Goal: Task Accomplishment & Management: Manage account settings

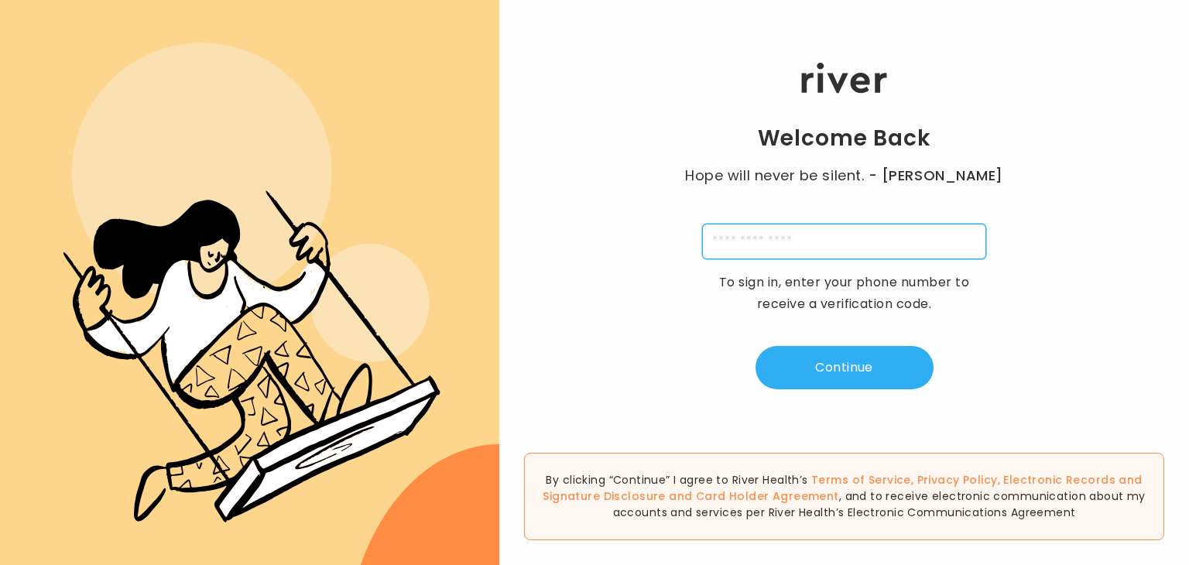
click at [816, 243] on input "tel" at bounding box center [844, 242] width 284 height 36
type input "**********"
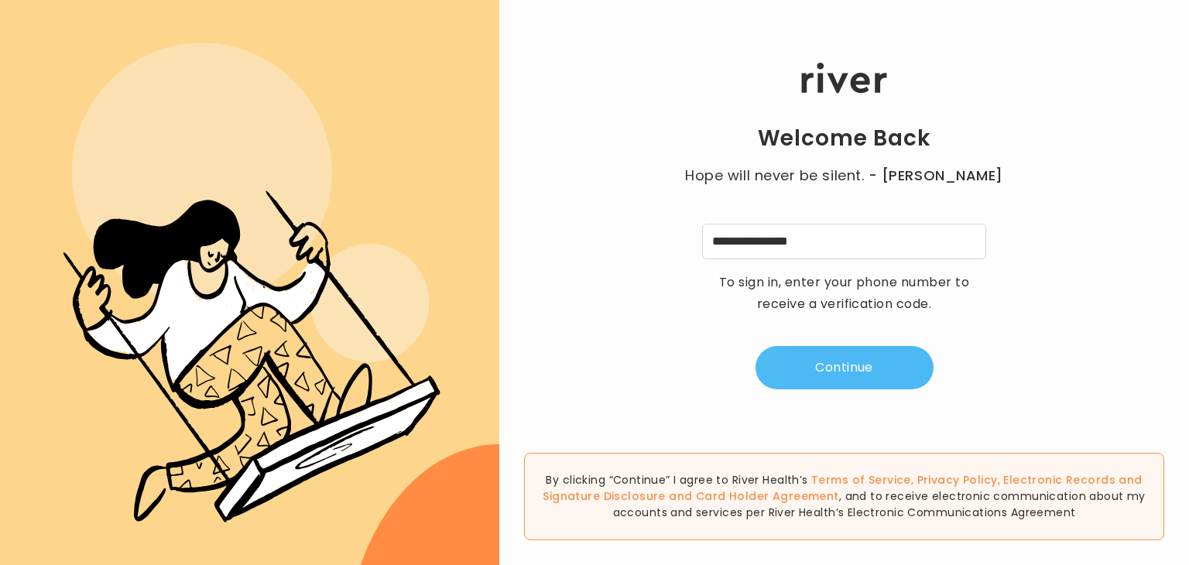
click at [843, 366] on button "Continue" at bounding box center [845, 367] width 178 height 43
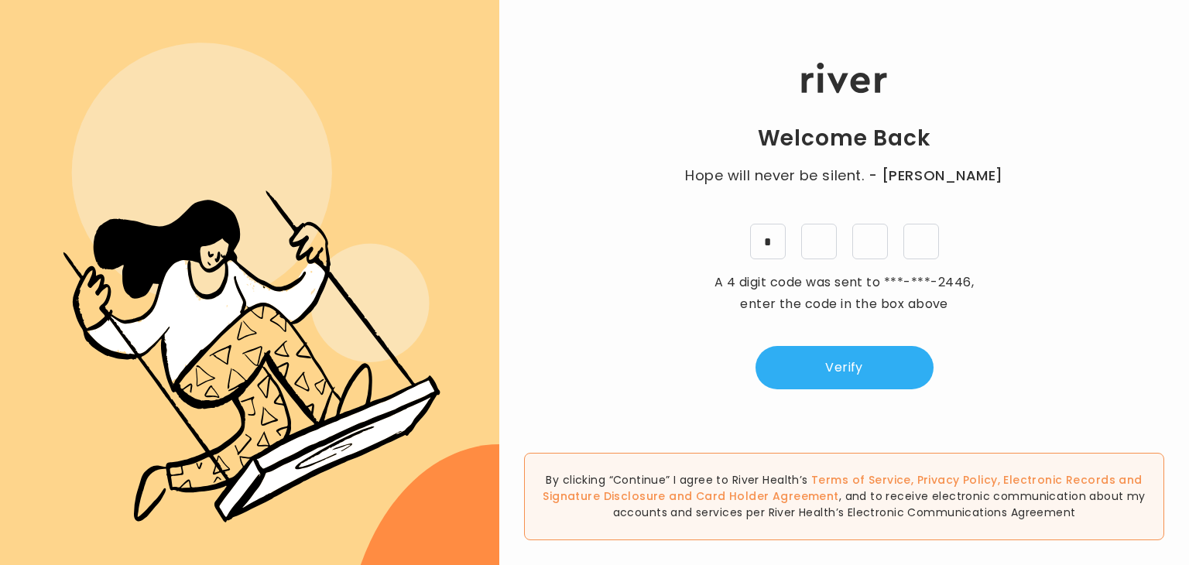
type input "*"
click at [837, 389] on div "Welcome Back Hope will never be silent. - [PERSON_NAME] * * * * A 4 digit code …" at bounding box center [844, 226] width 690 height 339
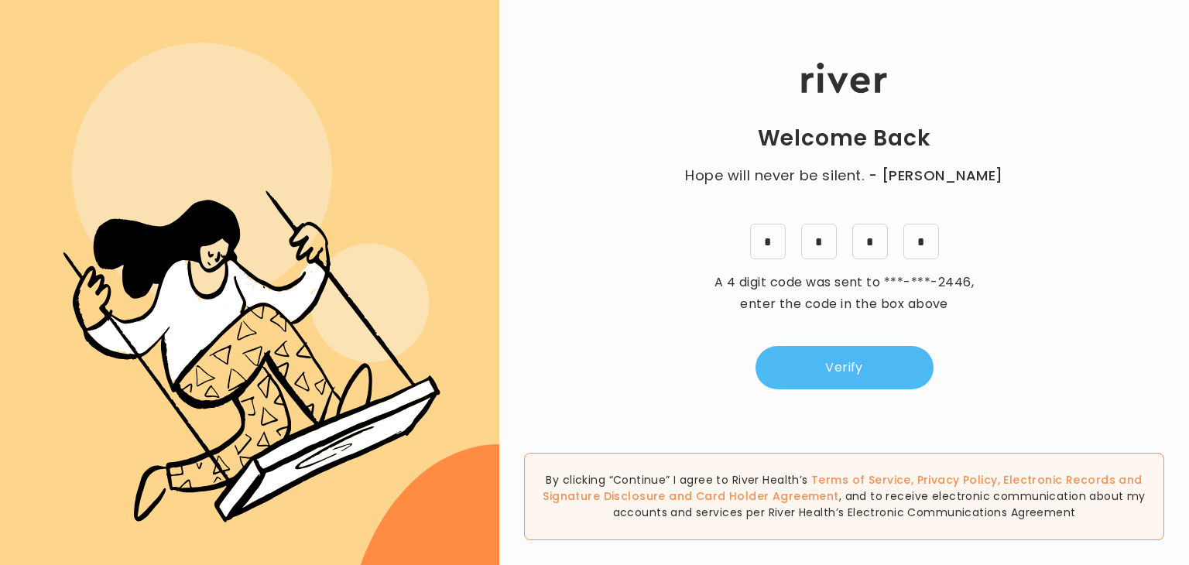
click at [852, 368] on button "Verify" at bounding box center [845, 367] width 178 height 43
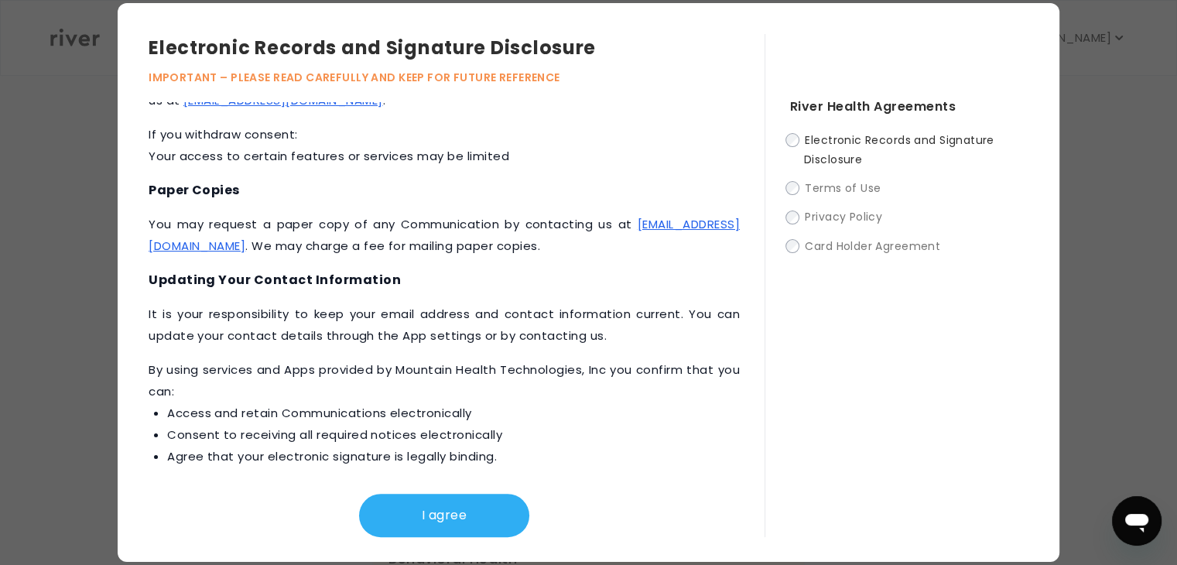
scroll to position [719, 0]
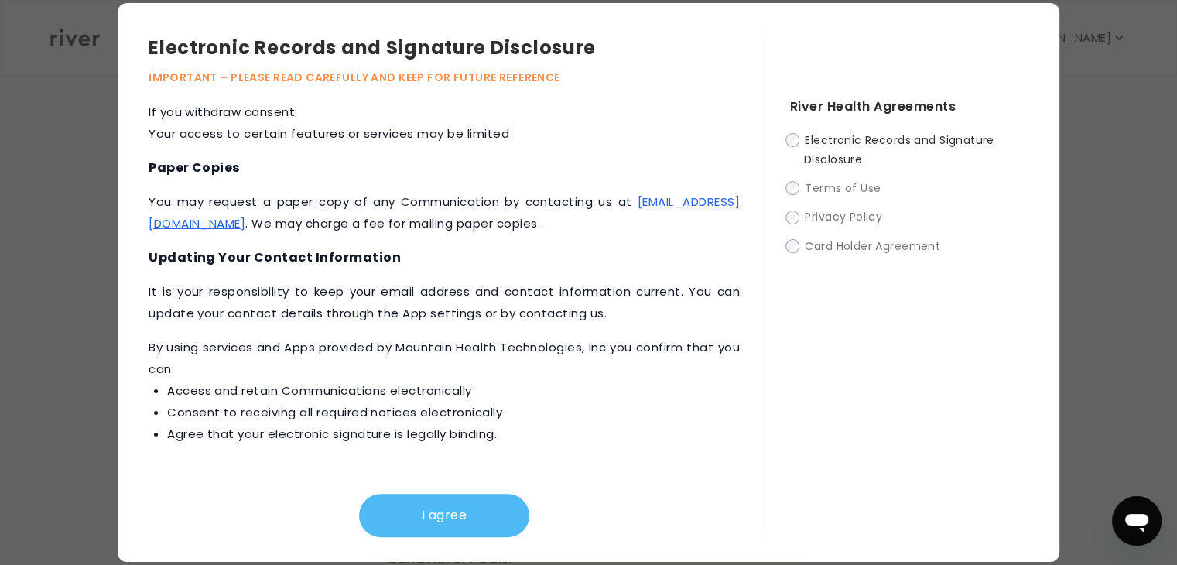
click at [439, 509] on button "I agree" at bounding box center [444, 515] width 170 height 43
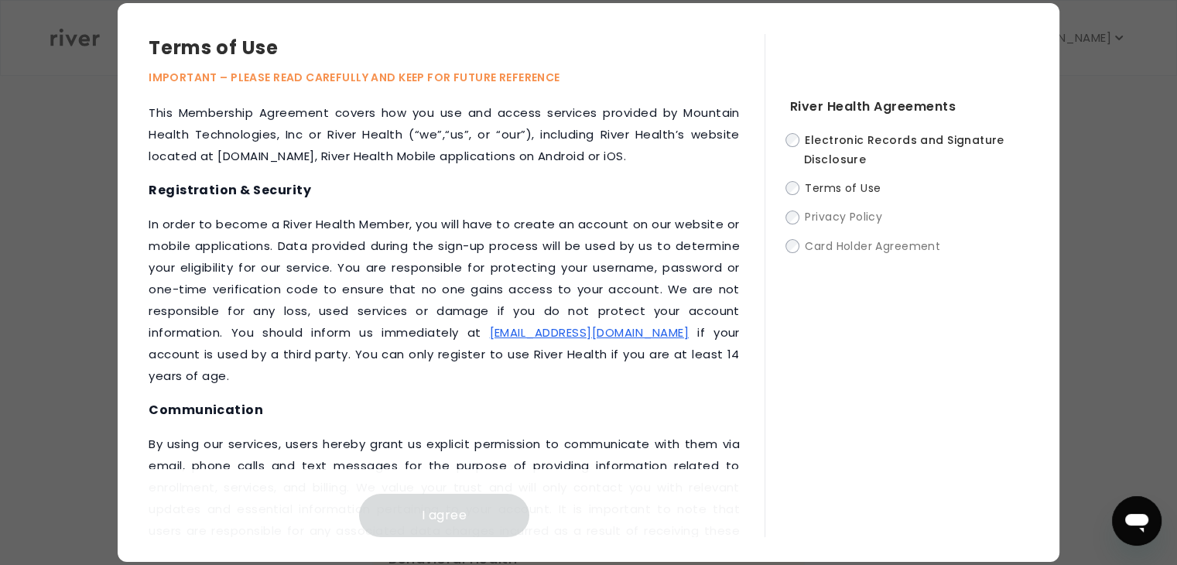
click at [784, 185] on div "River Health Agreements Electronic Records and Signature Disclosure Terms of Us…" at bounding box center [897, 285] width 264 height 503
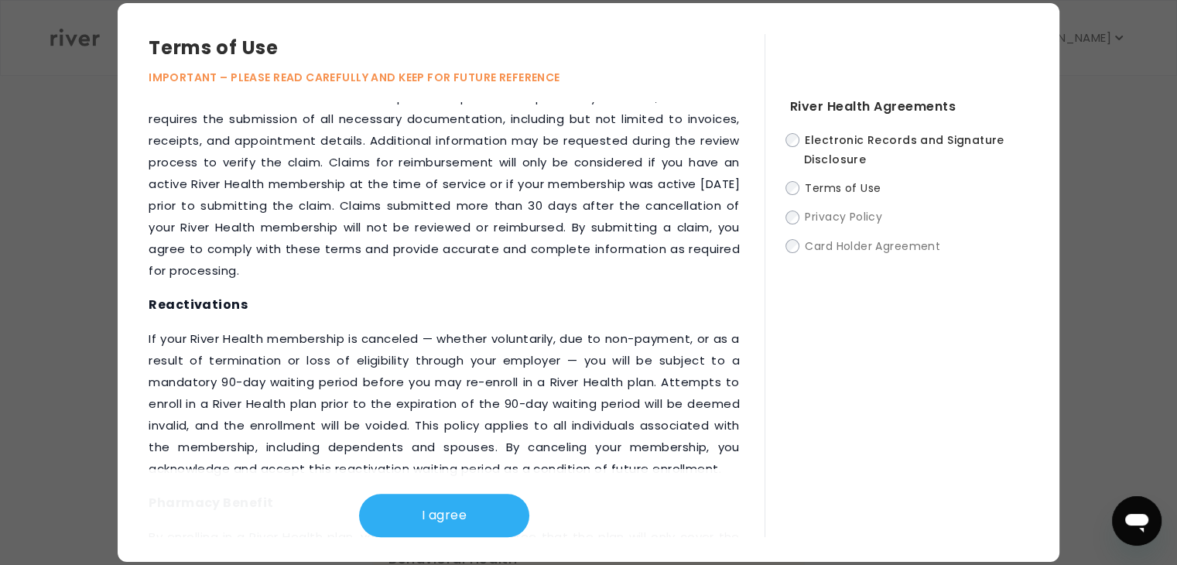
scroll to position [2035, 0]
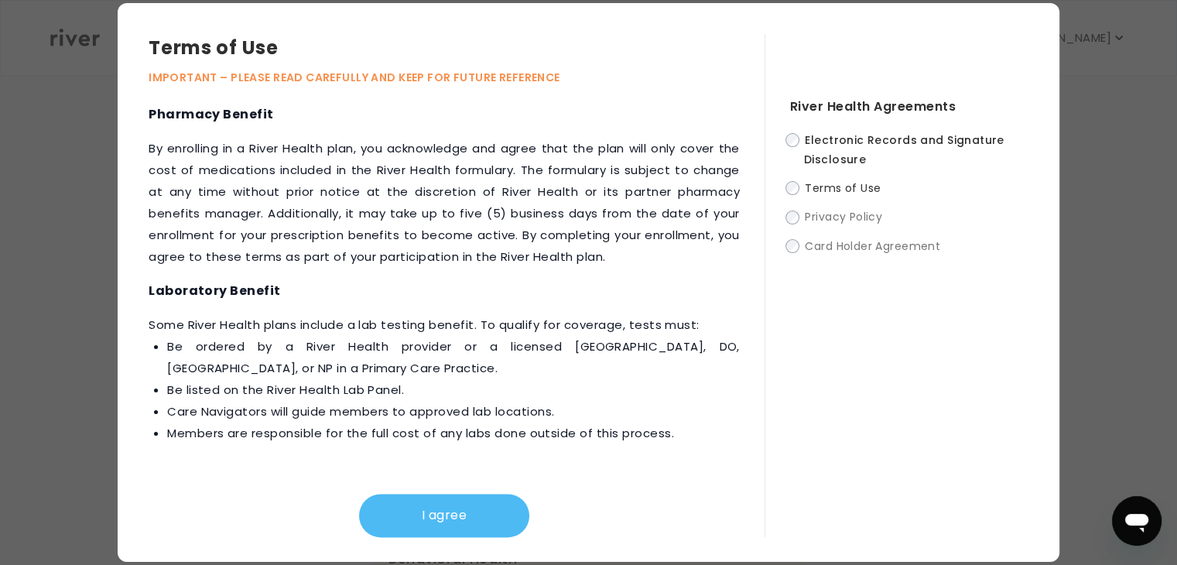
click at [469, 512] on button "I agree" at bounding box center [444, 515] width 170 height 43
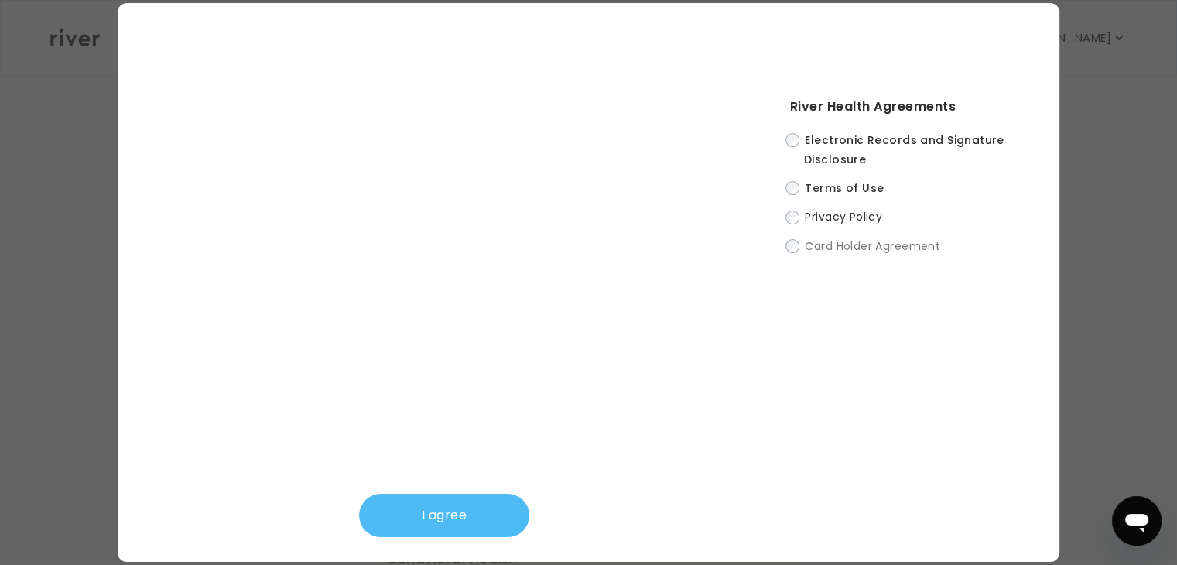
click at [462, 514] on button "I agree" at bounding box center [444, 515] width 170 height 43
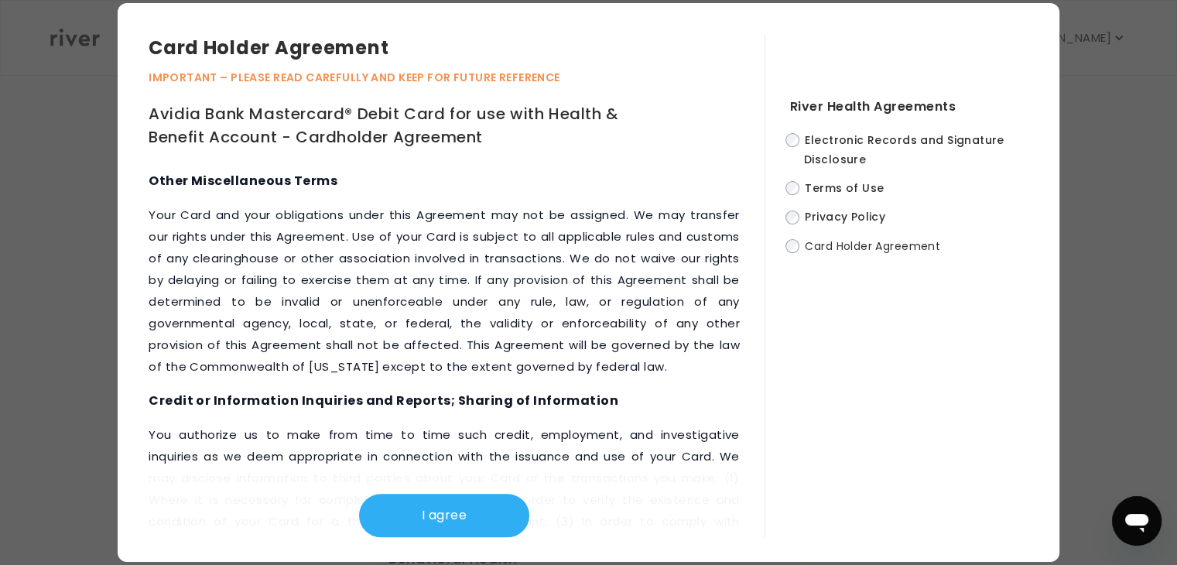
scroll to position [7857, 0]
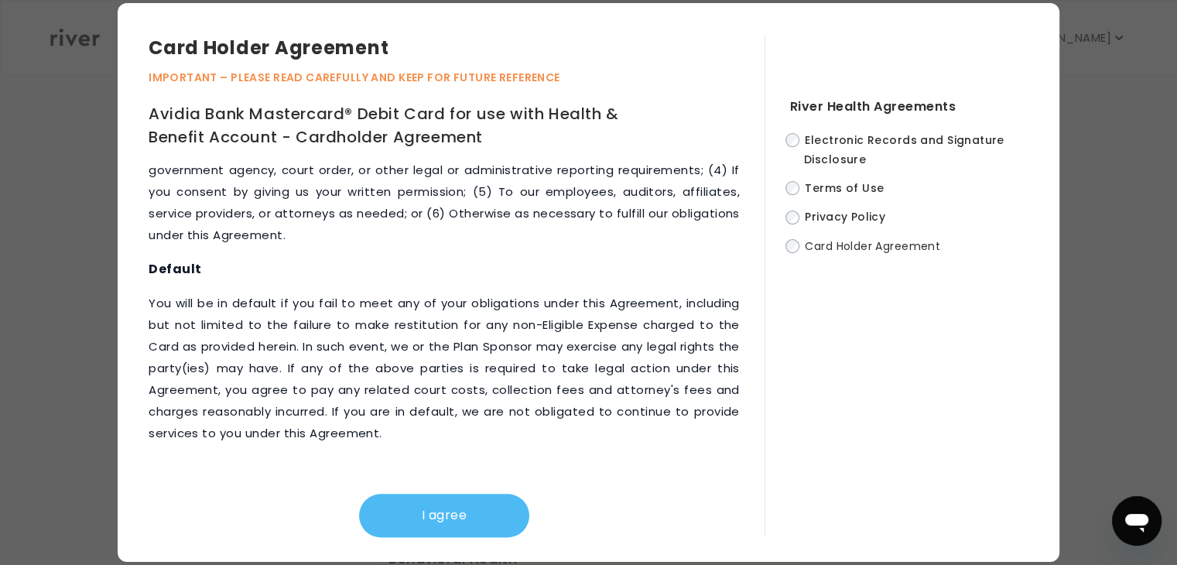
click at [458, 514] on button "I agree" at bounding box center [444, 515] width 170 height 43
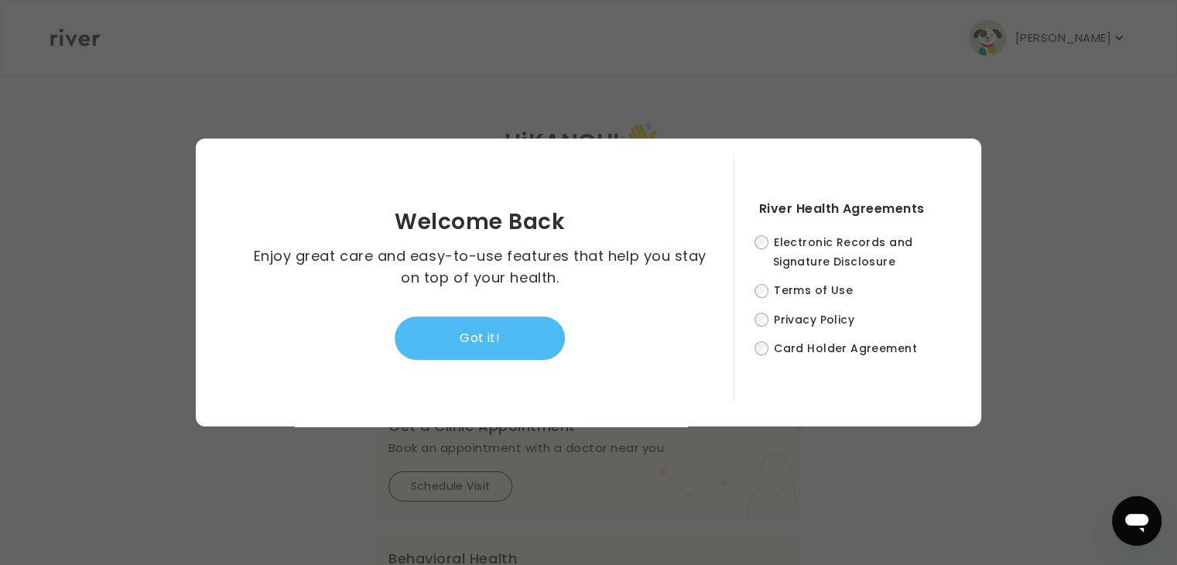
click at [504, 339] on button "Got it!" at bounding box center [480, 338] width 170 height 43
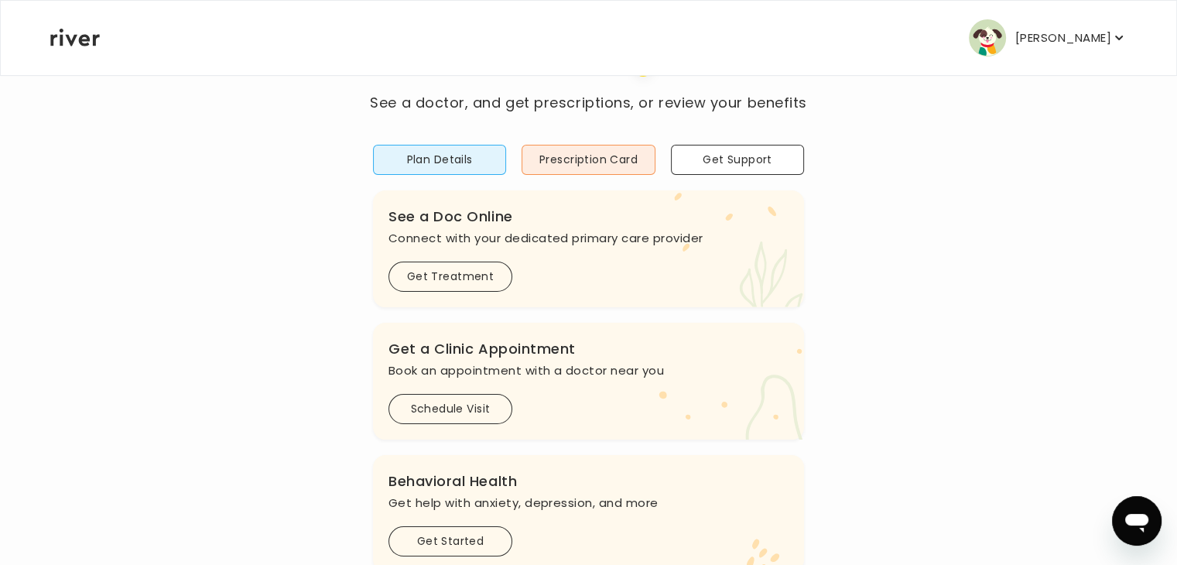
scroll to position [0, 0]
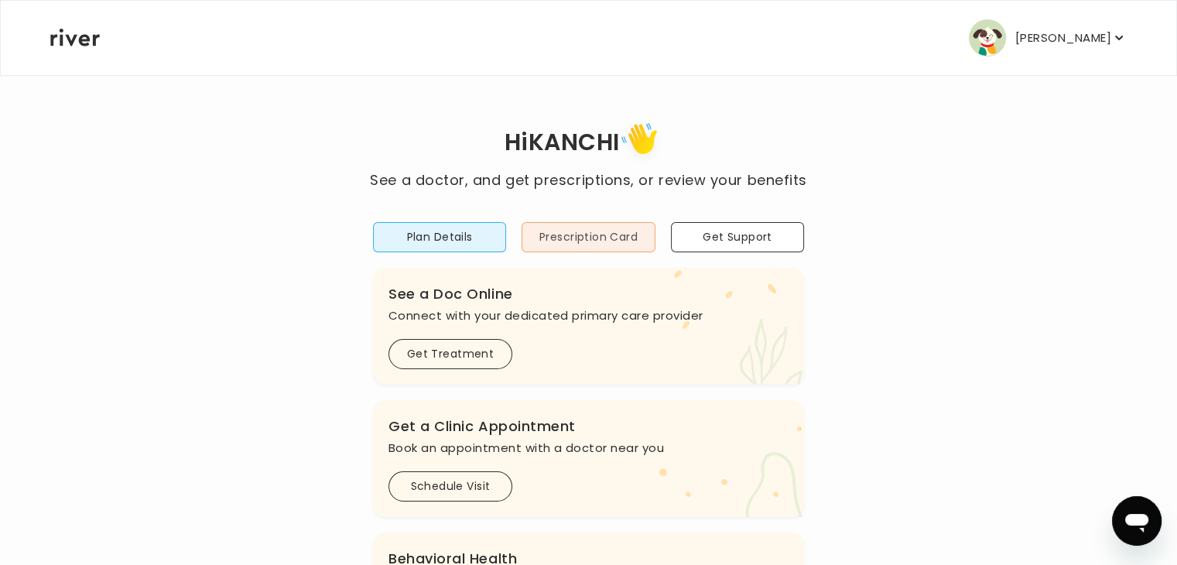
click at [571, 235] on button "Prescription Card" at bounding box center [588, 237] width 133 height 30
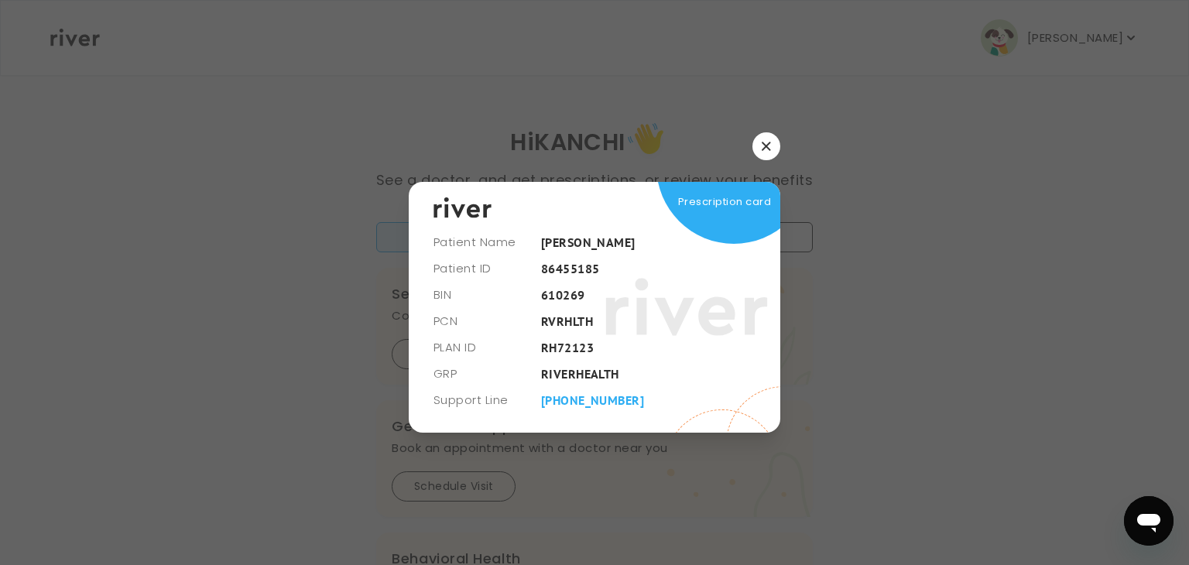
click at [765, 149] on icon "button" at bounding box center [766, 146] width 9 height 9
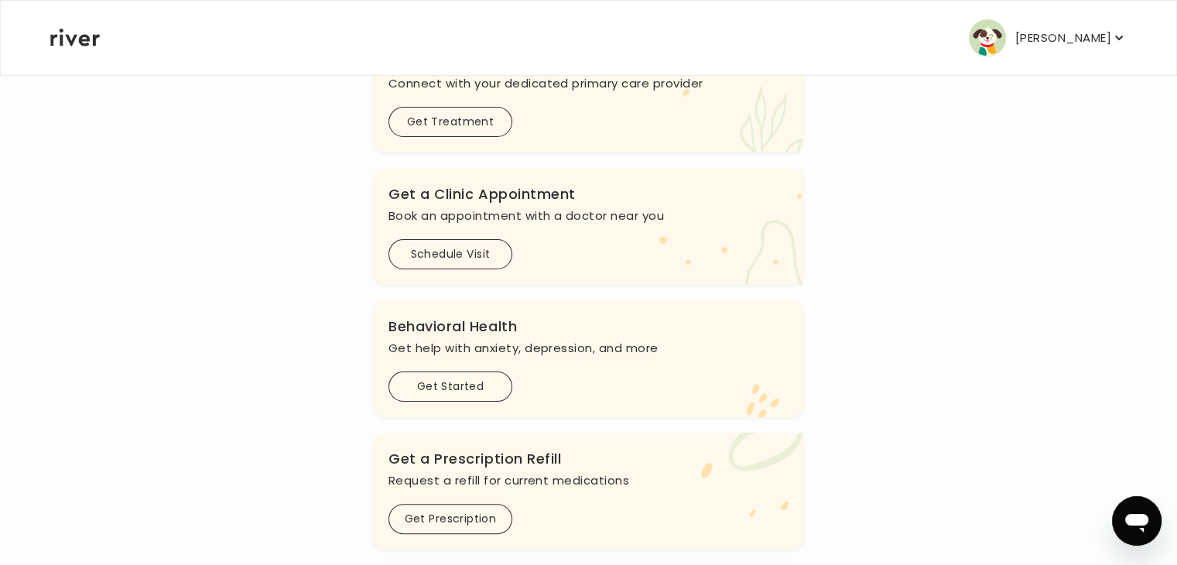
scroll to position [542, 0]
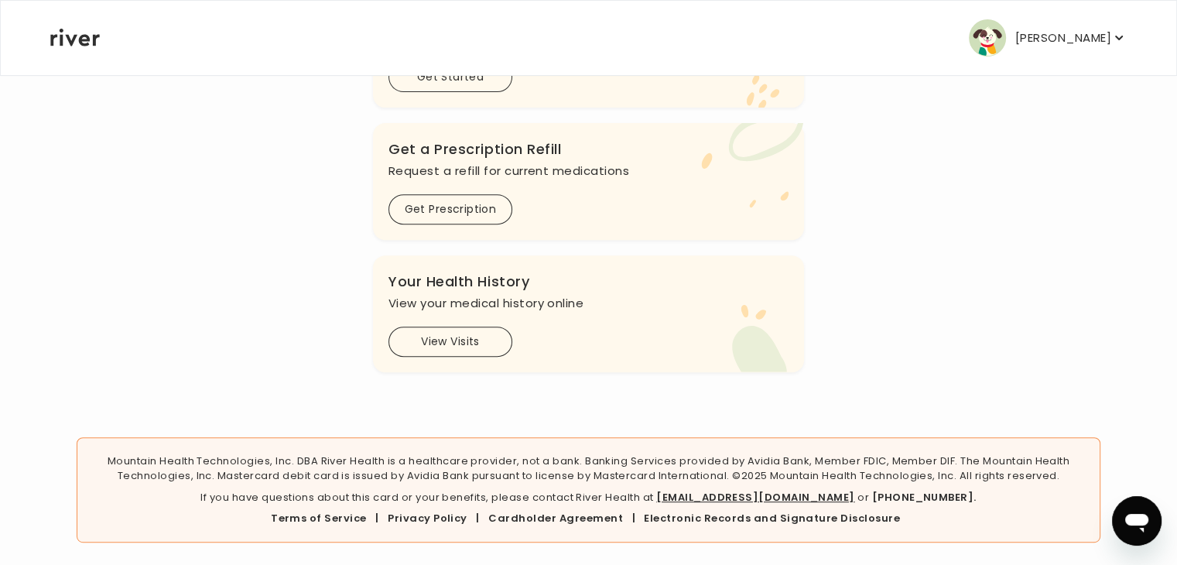
click at [1124, 38] on icon "button" at bounding box center [1119, 37] width 15 height 15
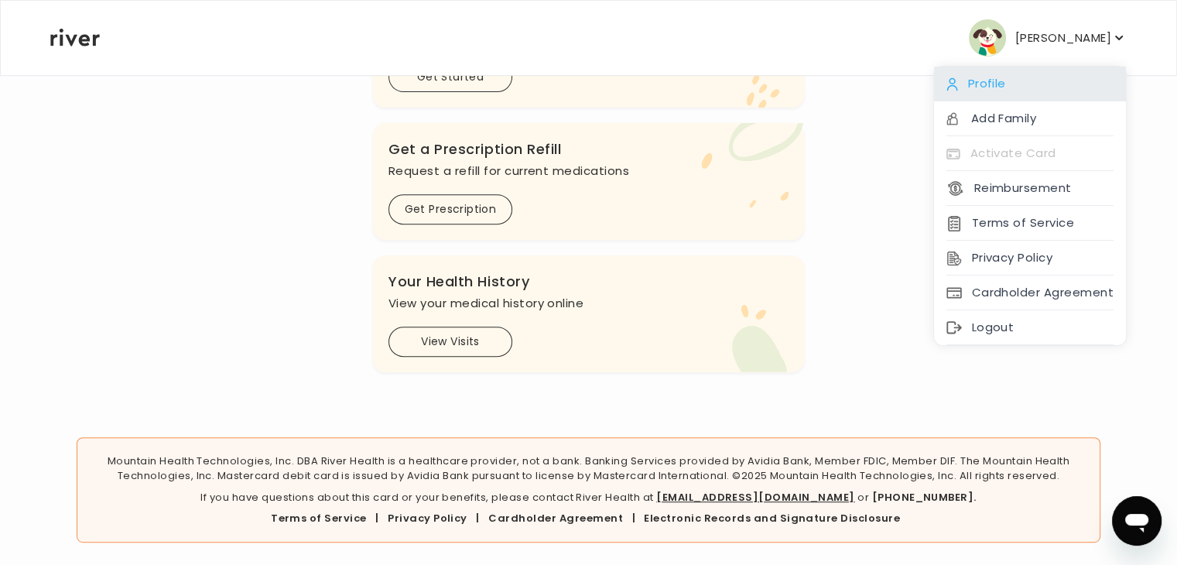
click at [1025, 91] on div "Profile" at bounding box center [1030, 84] width 192 height 35
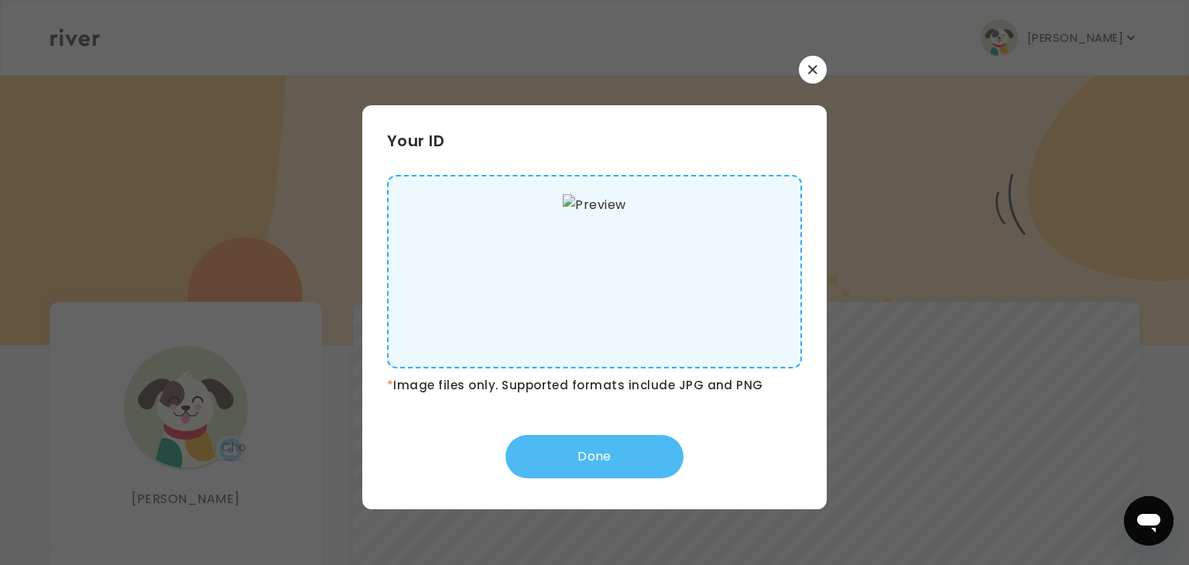
click at [619, 464] on button "Done" at bounding box center [594, 456] width 178 height 43
click at [610, 460] on button "Done" at bounding box center [594, 456] width 178 height 43
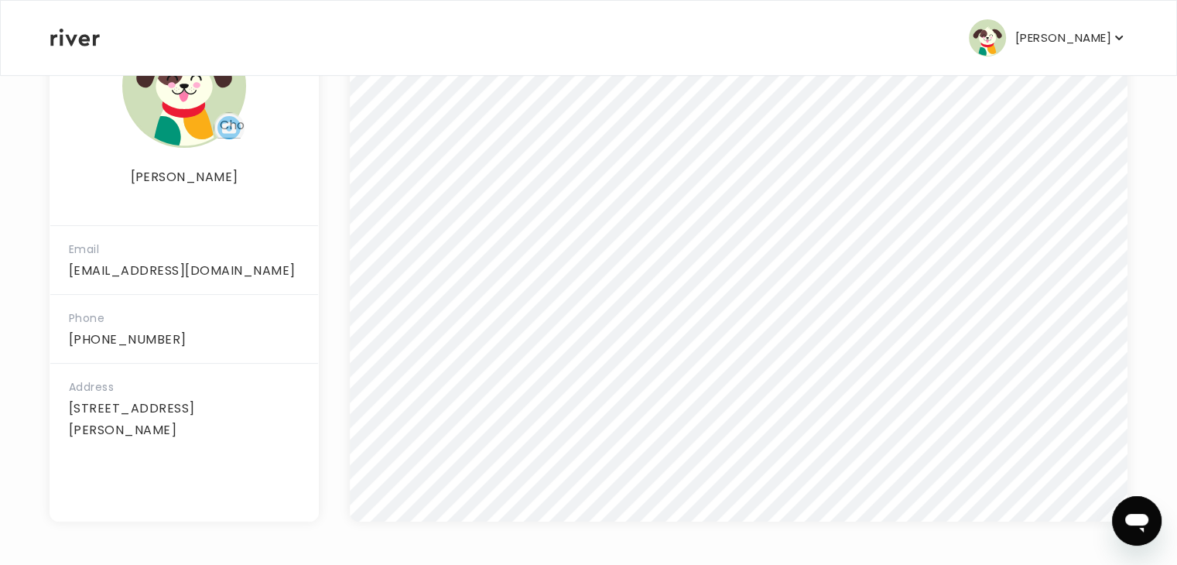
scroll to position [12, 0]
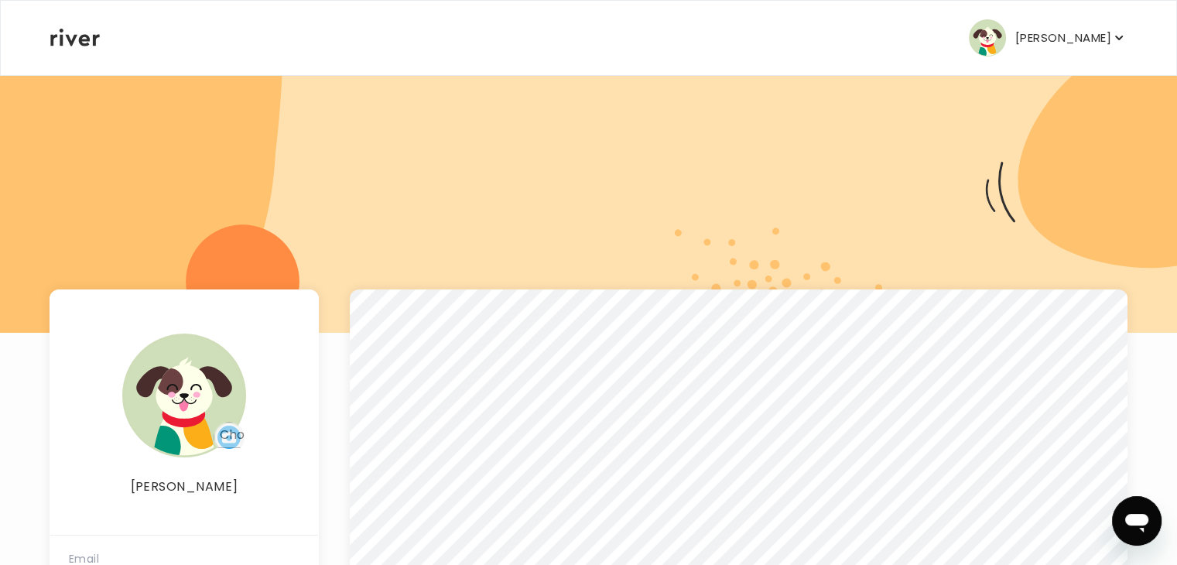
click at [1122, 29] on button "[PERSON_NAME]" at bounding box center [1048, 37] width 158 height 37
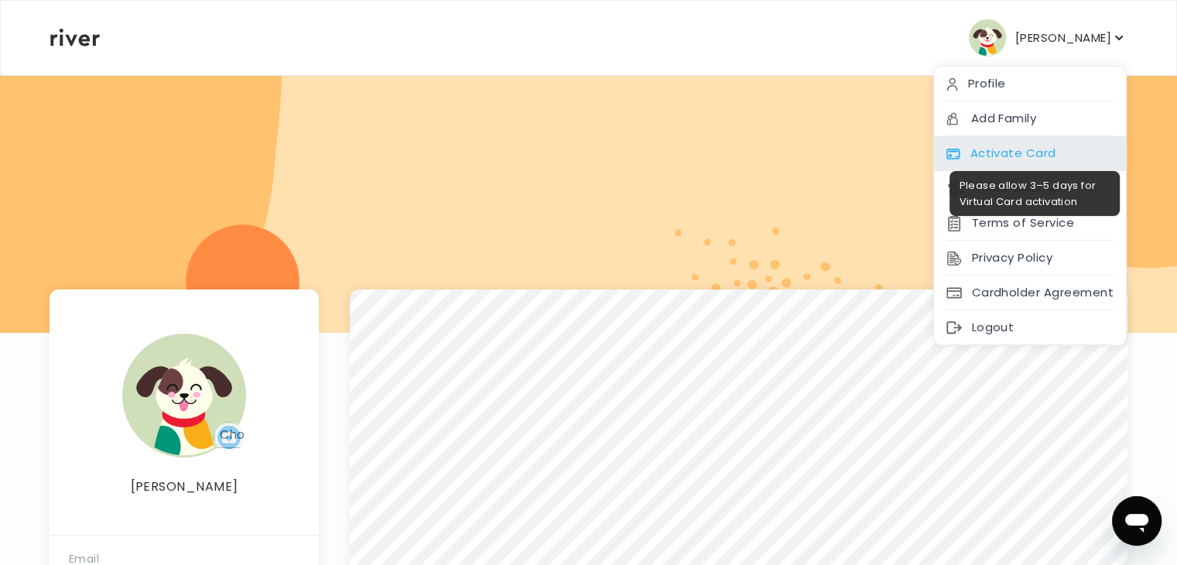
click at [1013, 149] on div "Activate Card" at bounding box center [1030, 153] width 192 height 35
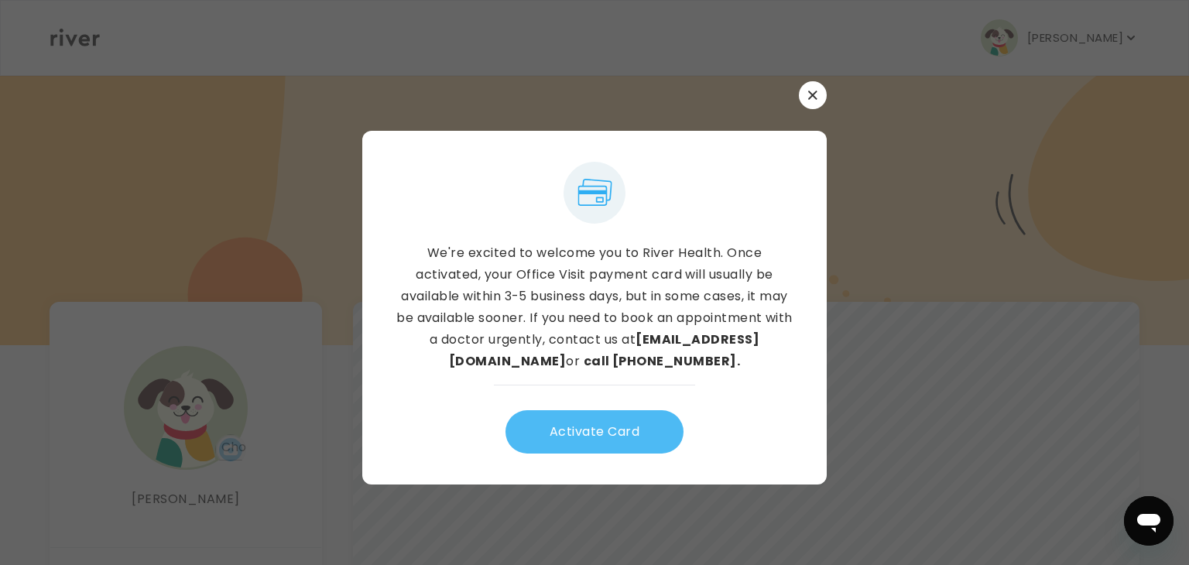
click at [619, 437] on button "Activate Card" at bounding box center [594, 431] width 178 height 43
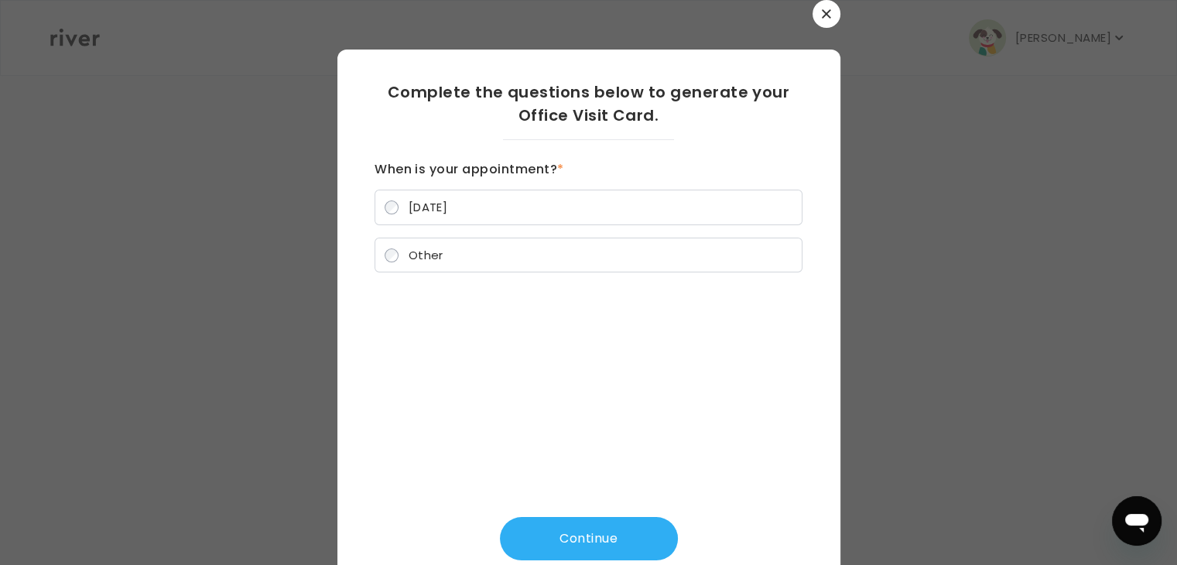
click at [822, 15] on icon "button" at bounding box center [826, 13] width 9 height 9
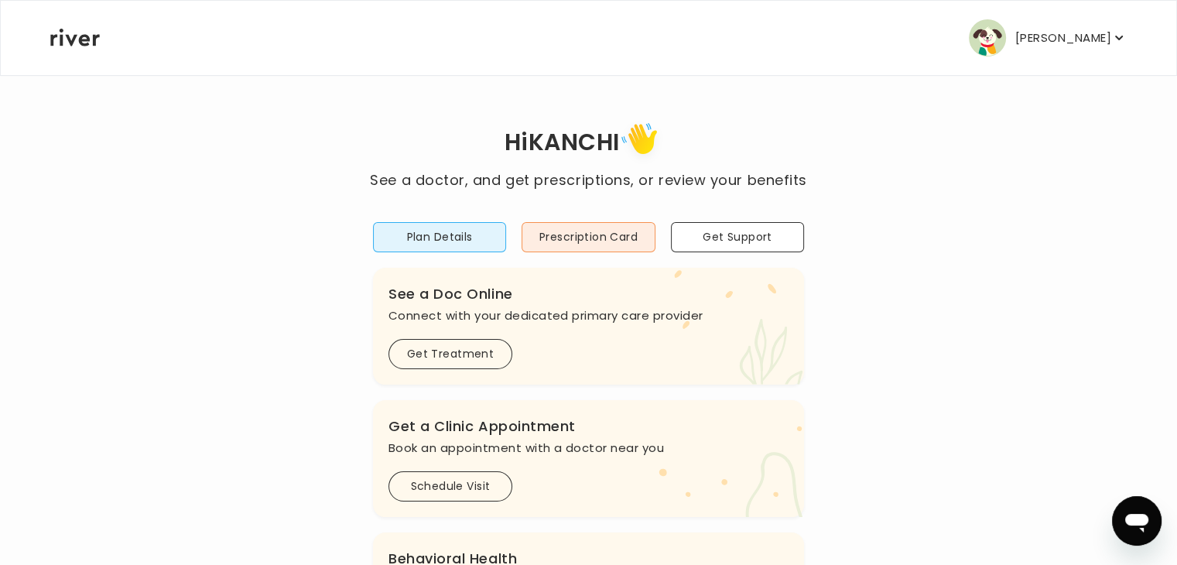
click at [1106, 33] on p "[PERSON_NAME]" at bounding box center [1064, 38] width 96 height 22
click at [578, 250] on button "Prescription Card" at bounding box center [588, 237] width 133 height 30
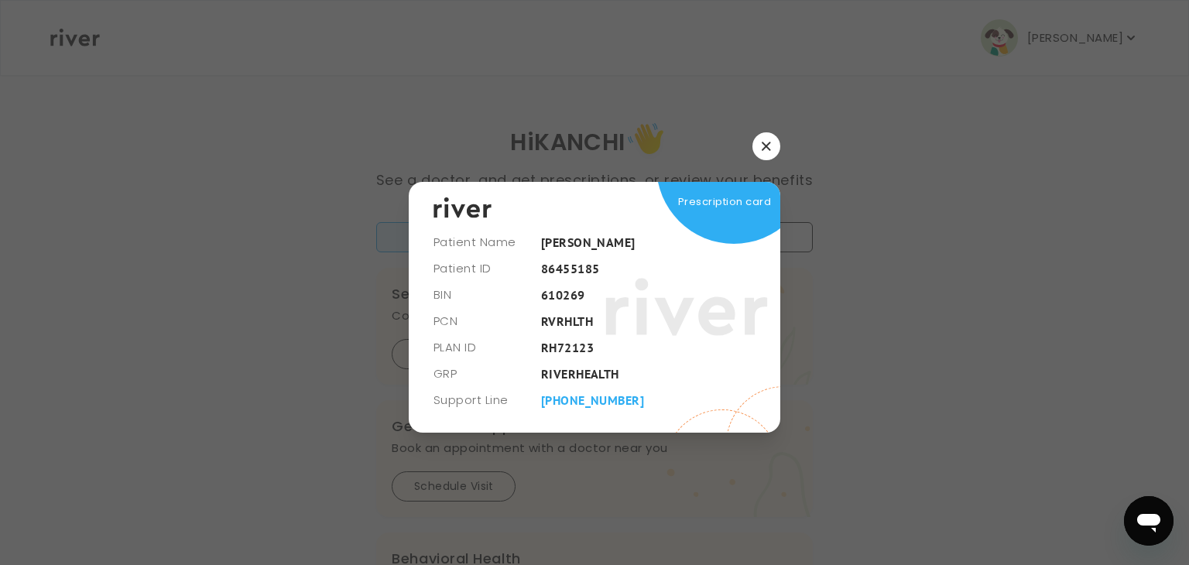
click at [774, 146] on button "button" at bounding box center [766, 146] width 28 height 28
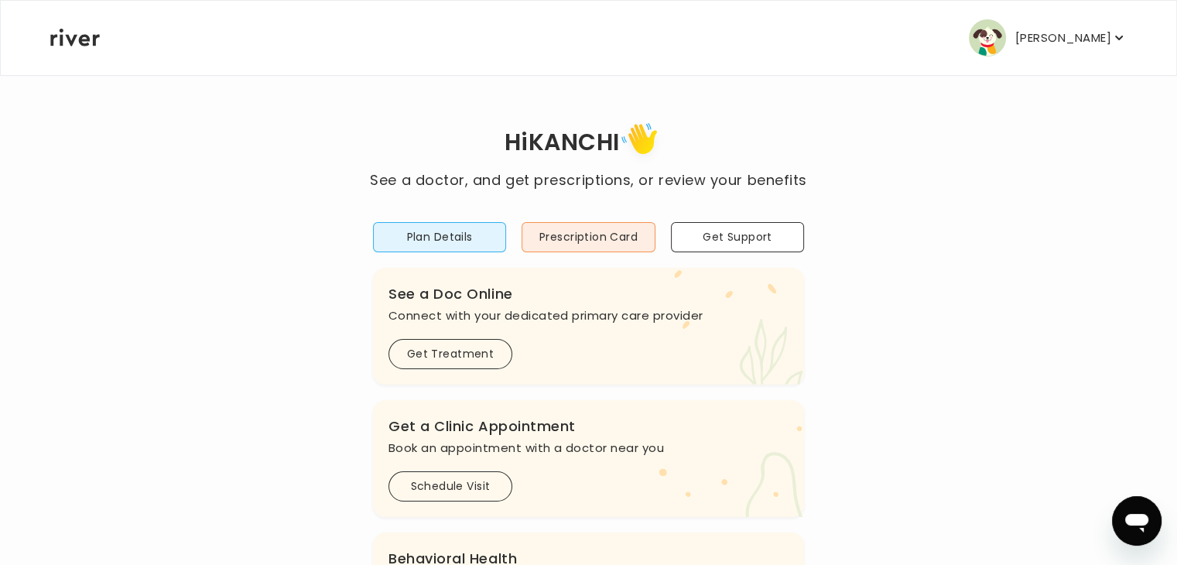
scroll to position [77, 0]
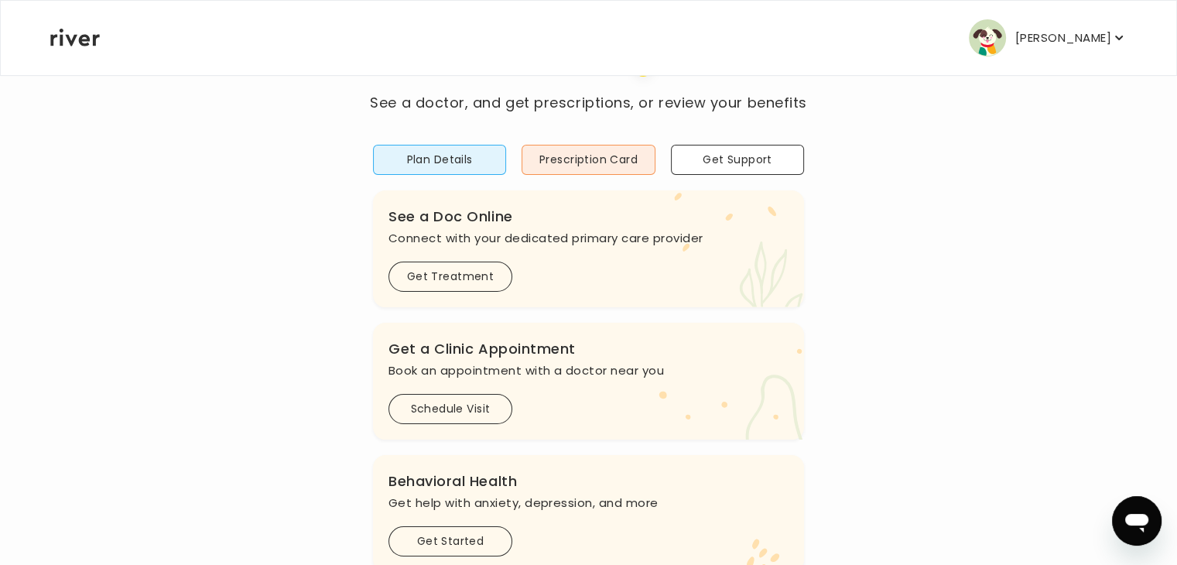
click at [1117, 38] on icon "button" at bounding box center [1119, 37] width 15 height 15
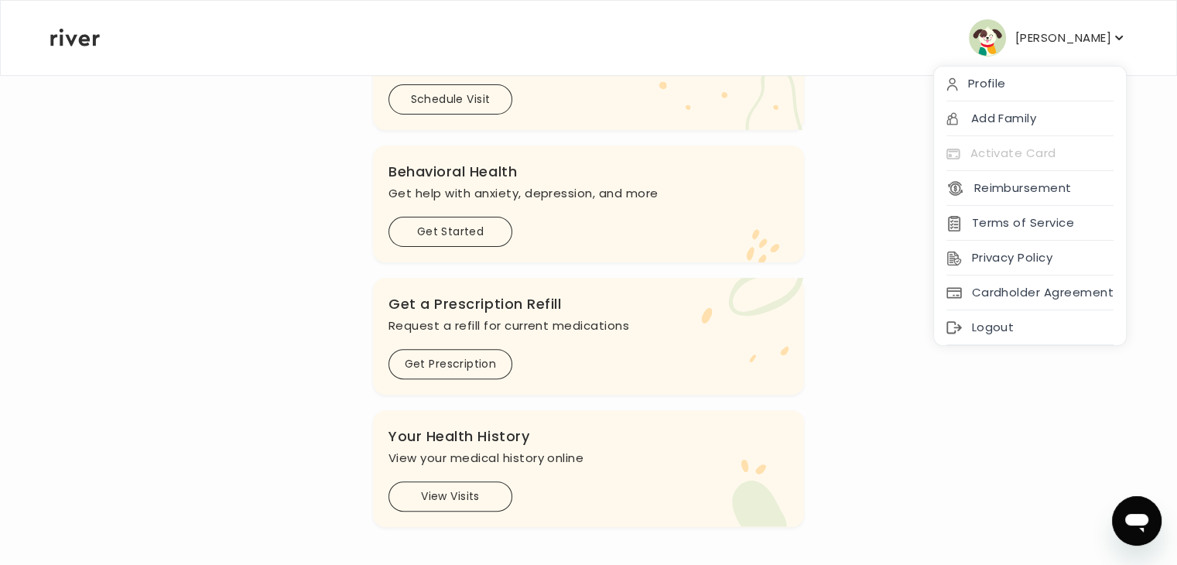
scroll to position [542, 0]
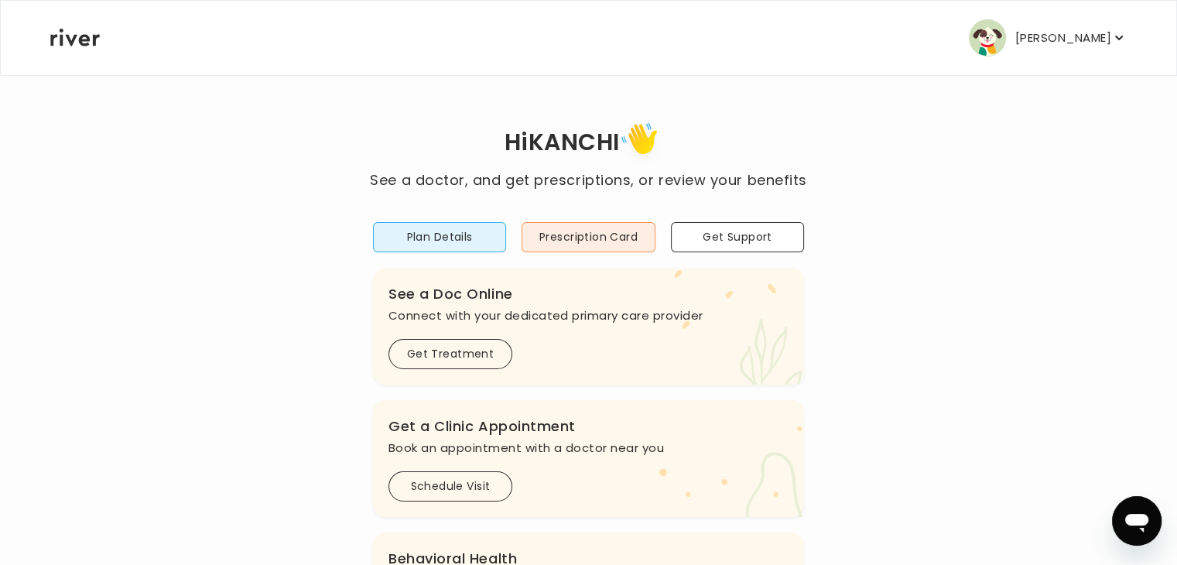
scroll to position [0, 0]
click at [612, 237] on button "Prescription Card" at bounding box center [588, 237] width 133 height 30
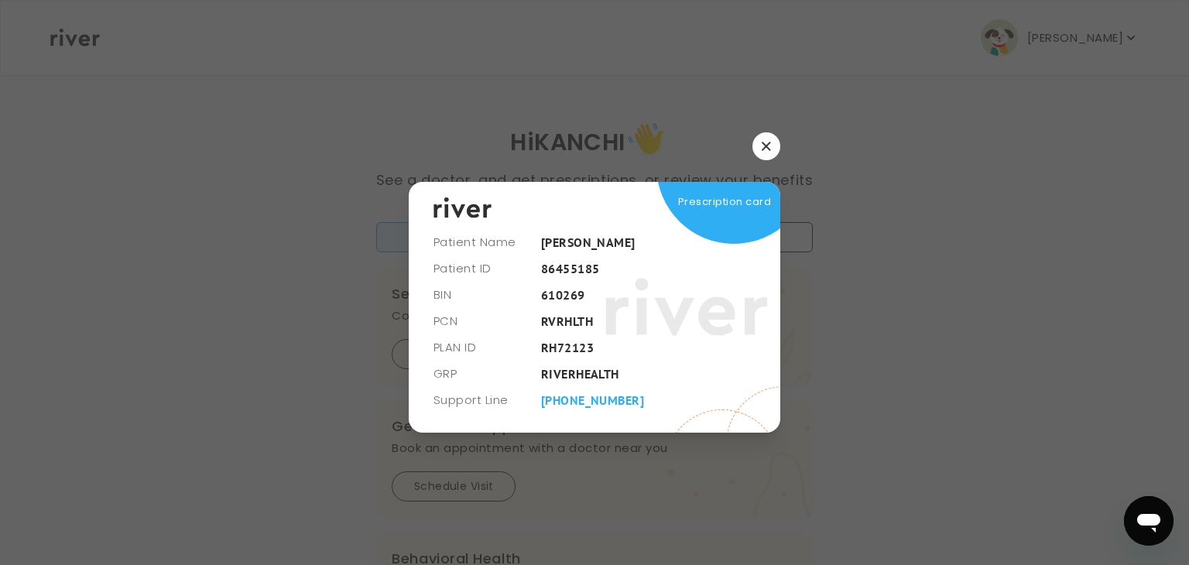
click at [774, 136] on button "button" at bounding box center [766, 146] width 28 height 28
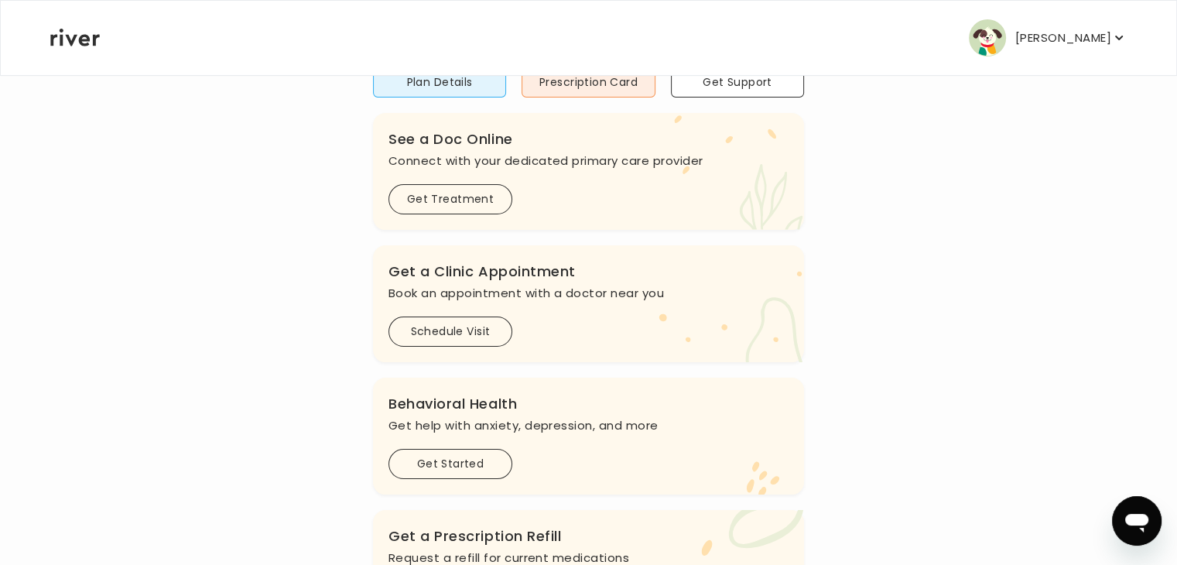
scroll to position [310, 0]
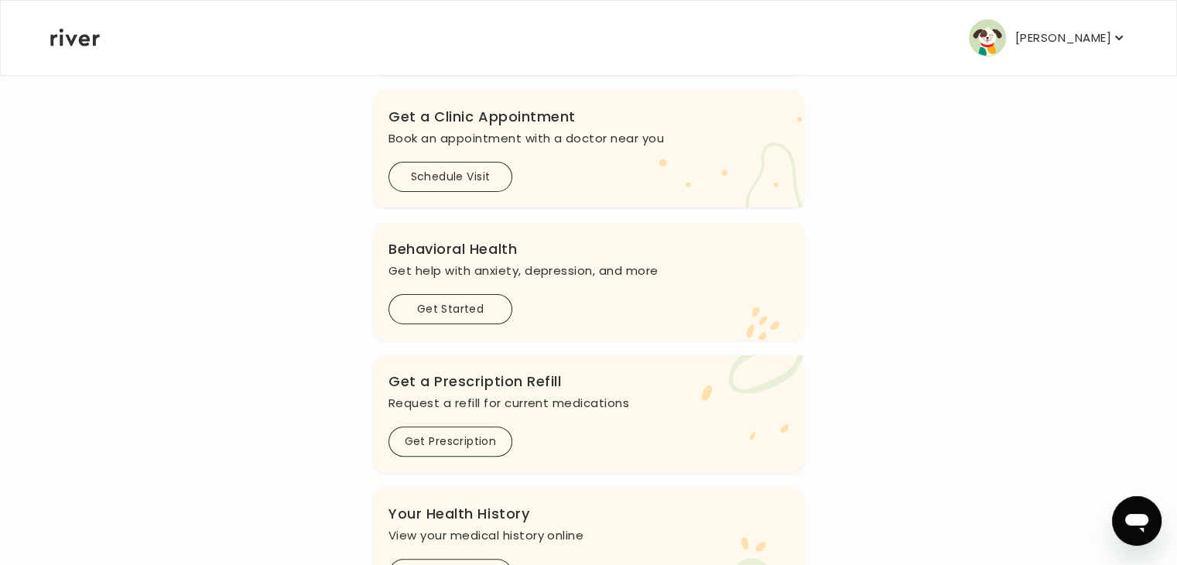
click at [1116, 40] on icon "button" at bounding box center [1119, 37] width 15 height 15
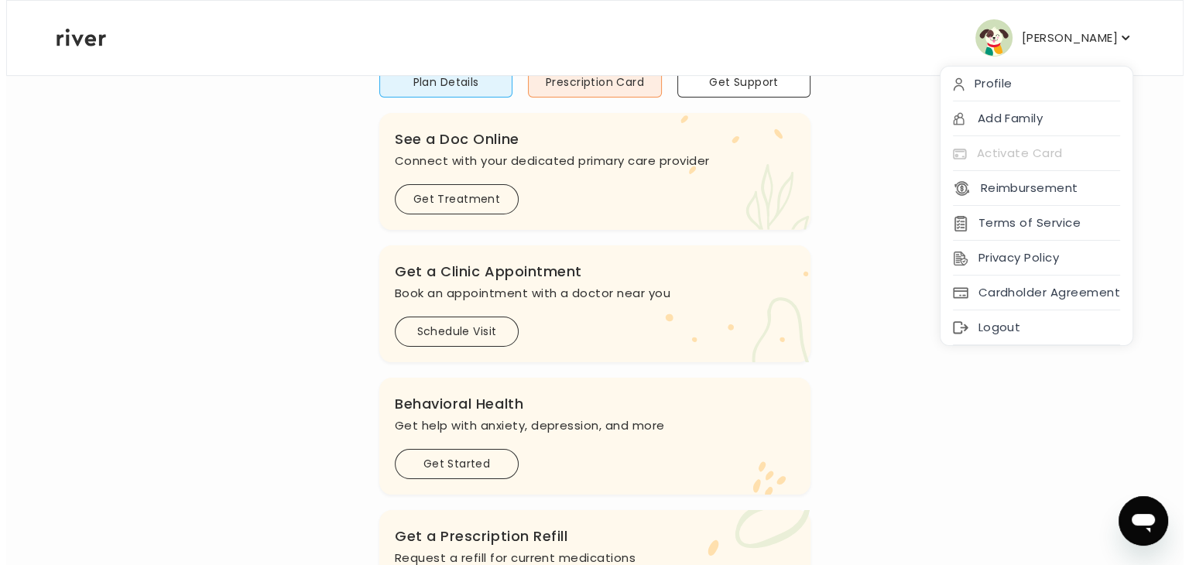
scroll to position [0, 0]
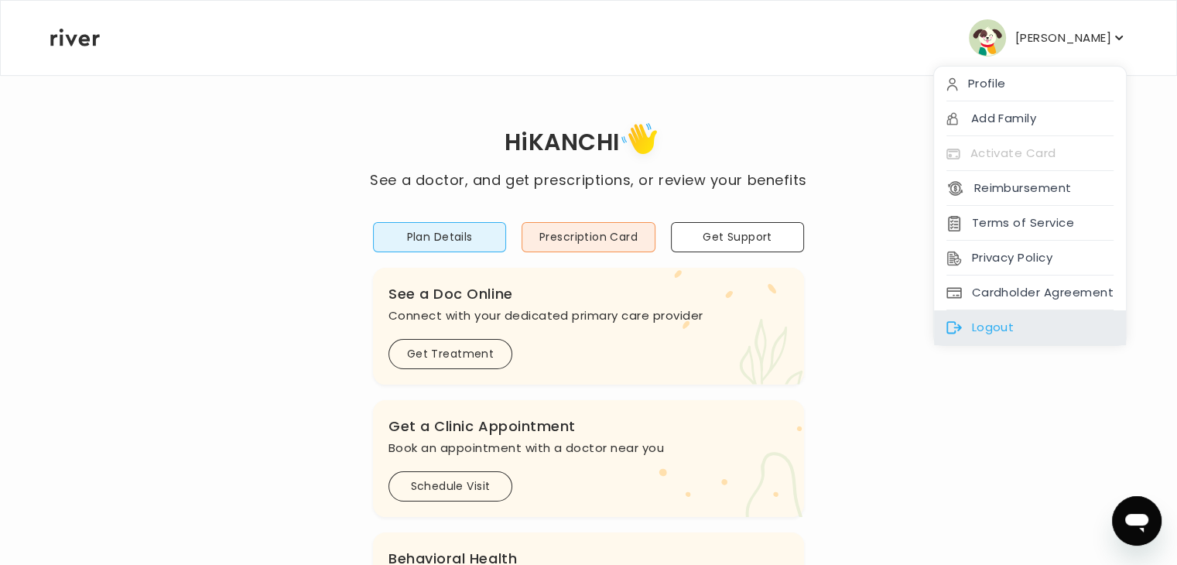
click at [1042, 327] on div "Logout" at bounding box center [1030, 327] width 192 height 35
